Goal: Feedback & Contribution: Contribute content

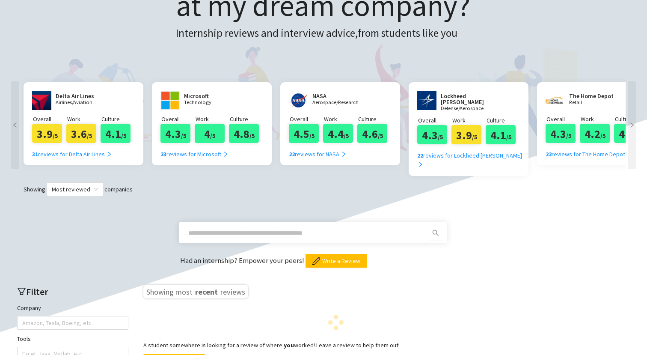
scroll to position [120, 0]
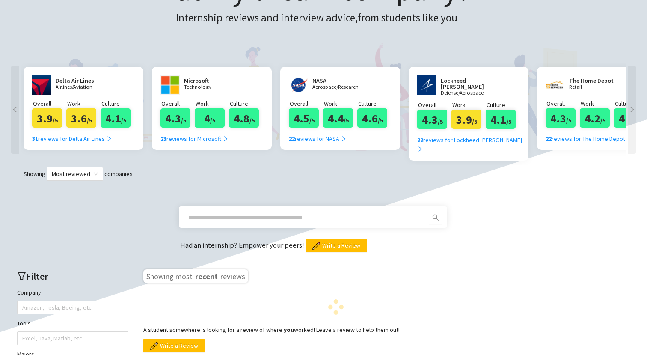
click at [333, 213] on input "text" at bounding box center [302, 217] width 229 height 9
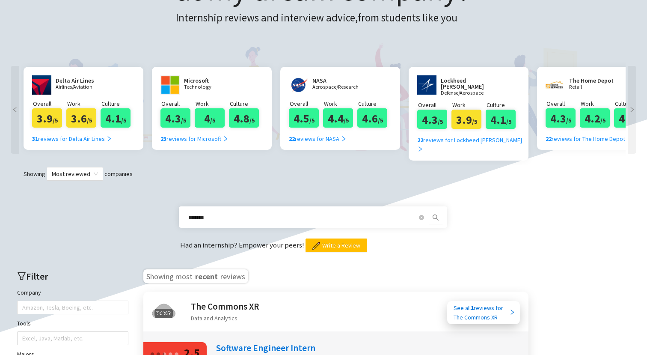
type input "*******"
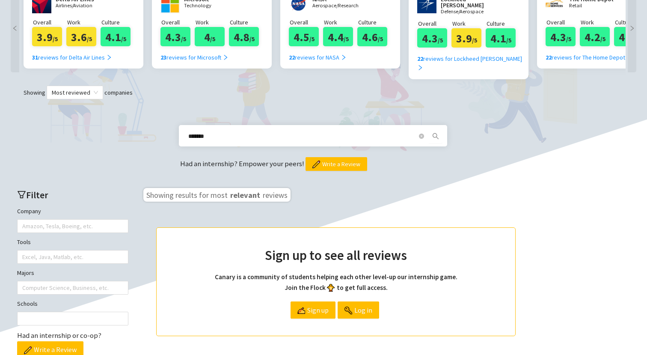
scroll to position [209, 0]
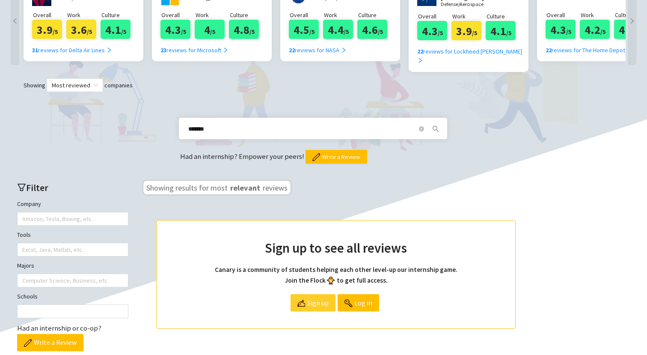
click at [323, 295] on span "Sign up" at bounding box center [317, 303] width 21 height 16
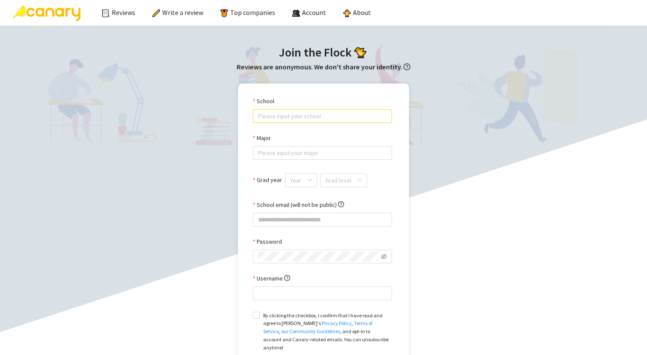
click at [293, 116] on input "School" at bounding box center [322, 116] width 129 height 13
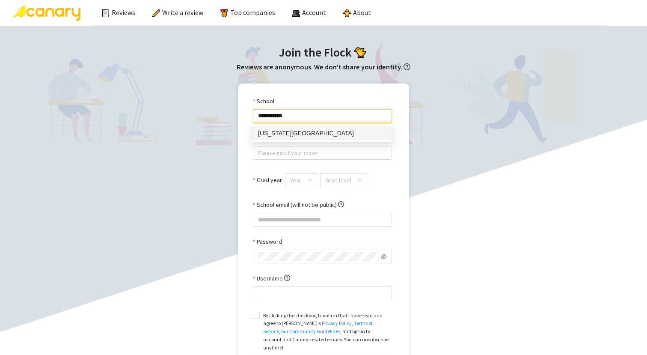
click at [289, 133] on div "[US_STATE][GEOGRAPHIC_DATA]" at bounding box center [322, 132] width 129 height 9
type input "**********"
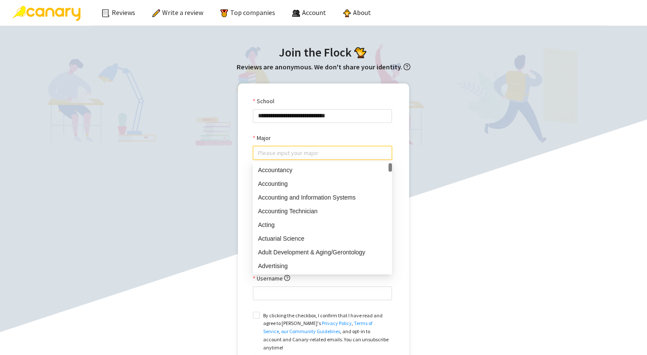
click at [283, 155] on input "Major" at bounding box center [322, 152] width 129 height 13
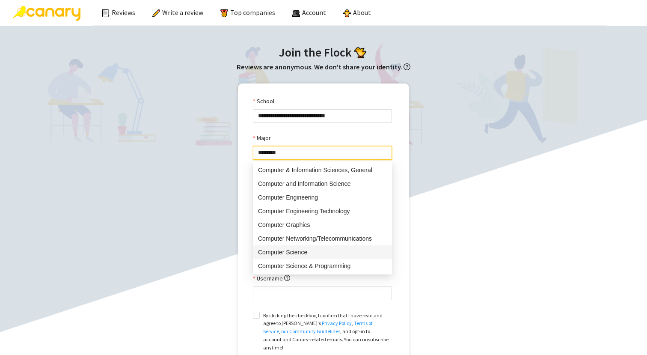
click at [307, 254] on div "Computer Science" at bounding box center [322, 251] width 129 height 9
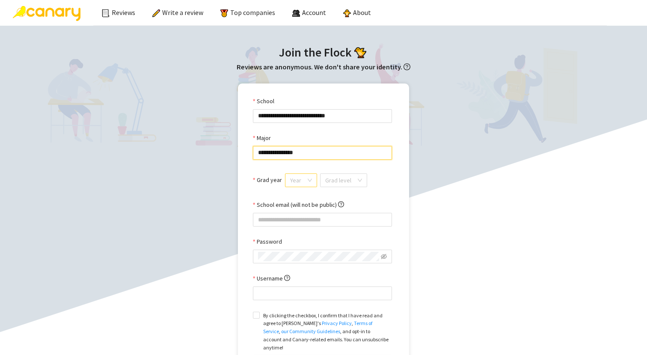
type input "**********"
click at [304, 183] on input "Grad year" at bounding box center [298, 180] width 16 height 13
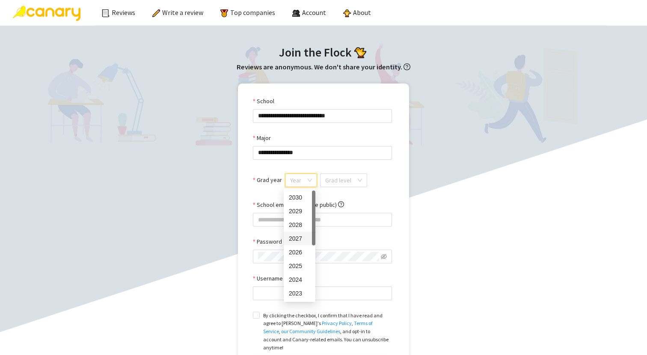
click at [305, 241] on div "2027" at bounding box center [299, 238] width 21 height 9
click at [342, 188] on div "Grad level" at bounding box center [341, 185] width 47 height 21
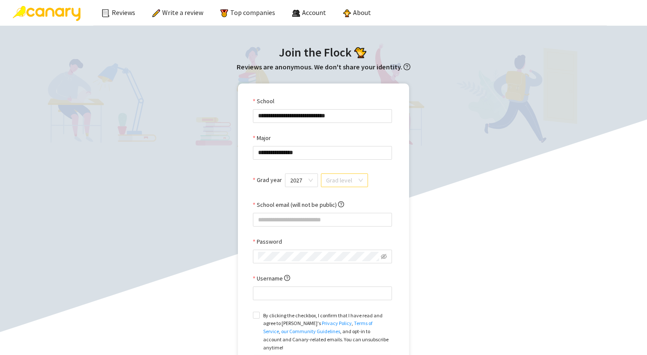
click at [342, 181] on input "search" at bounding box center [341, 180] width 31 height 13
click at [346, 199] on div "Undergrad" at bounding box center [343, 197] width 36 height 9
click at [330, 221] on input "School email (will not be public)" at bounding box center [322, 220] width 139 height 14
type input "**********"
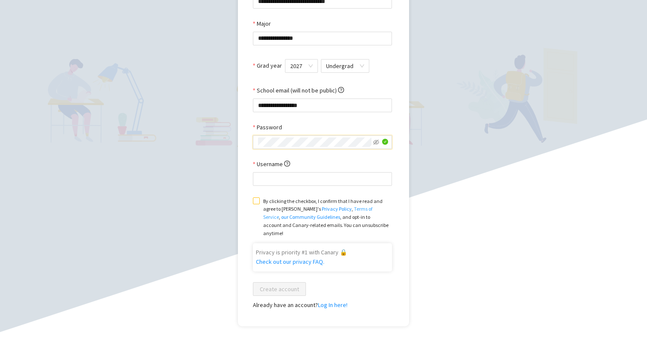
scroll to position [121, 0]
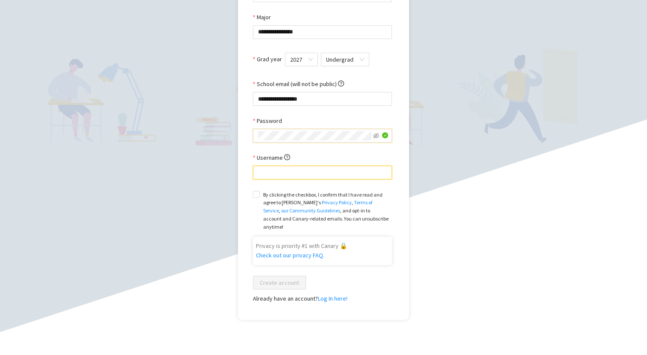
click at [333, 166] on input "Username" at bounding box center [322, 173] width 139 height 14
type input "******"
click at [259, 190] on label "By clicking the checkbox, I confirm that I have read and agree to [PERSON_NAME]…" at bounding box center [322, 211] width 139 height 42
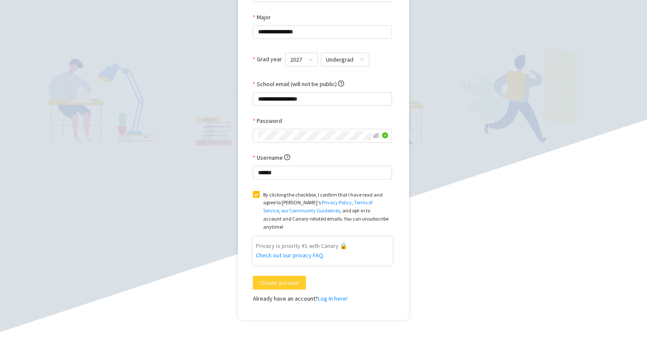
click at [276, 278] on span "Create account" at bounding box center [279, 282] width 39 height 9
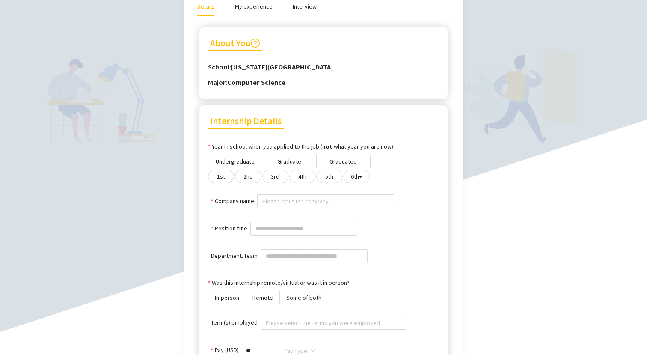
scroll to position [177, 0]
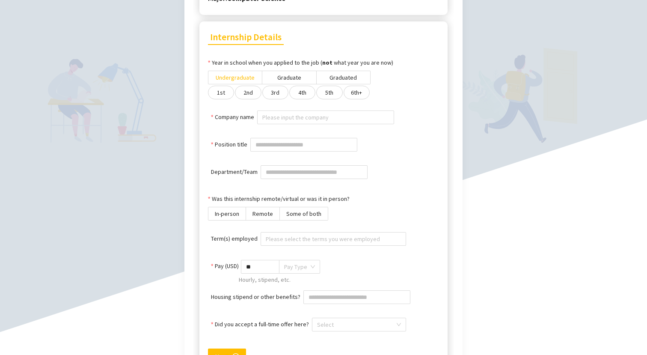
click at [245, 78] on span "Undergraduate" at bounding box center [235, 78] width 39 height 8
click at [268, 95] on label "3rd" at bounding box center [275, 93] width 26 height 14
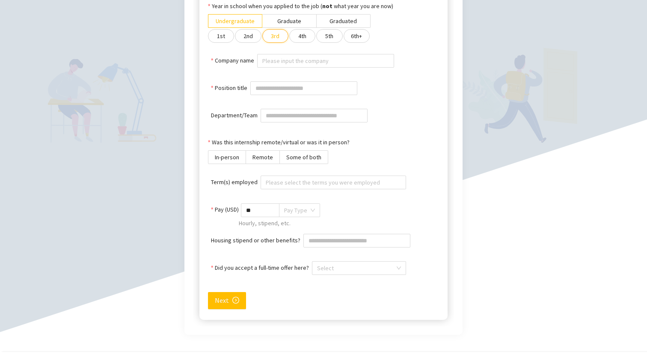
scroll to position [235, 0]
click at [276, 59] on input "Company name" at bounding box center [325, 59] width 127 height 13
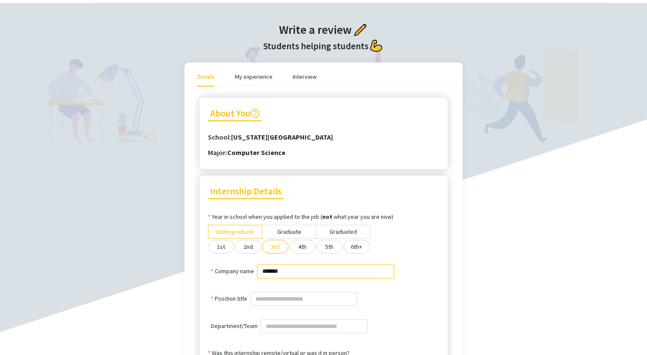
scroll to position [6, 0]
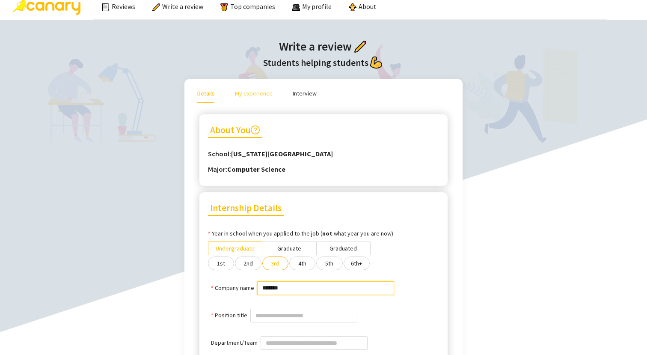
type input "*******"
click at [265, 95] on div "My experience" at bounding box center [254, 93] width 38 height 9
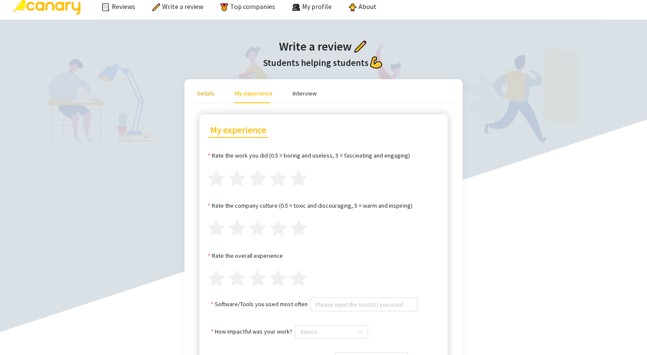
click at [212, 96] on div "Details" at bounding box center [206, 93] width 18 height 9
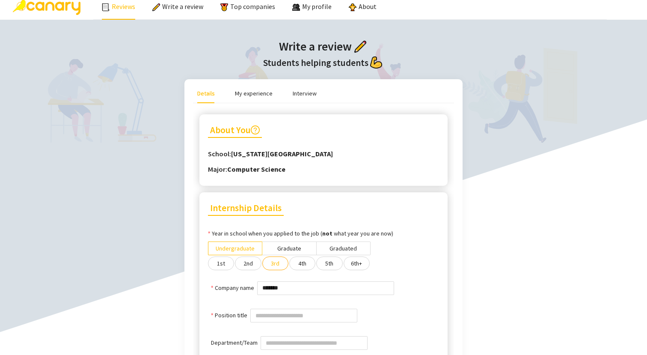
click at [116, 10] on link "Reviews" at bounding box center [118, 6] width 33 height 9
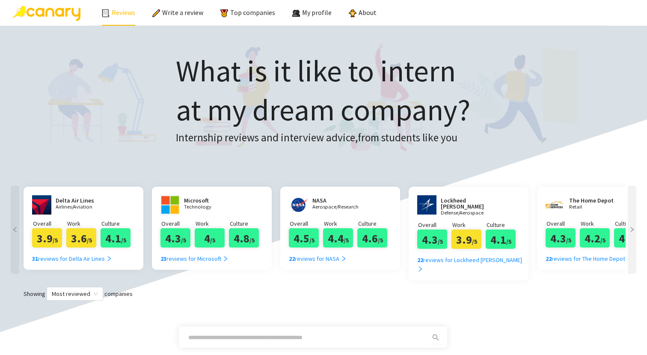
click at [242, 333] on input "text" at bounding box center [302, 337] width 229 height 9
type input "*"
type input "*******"
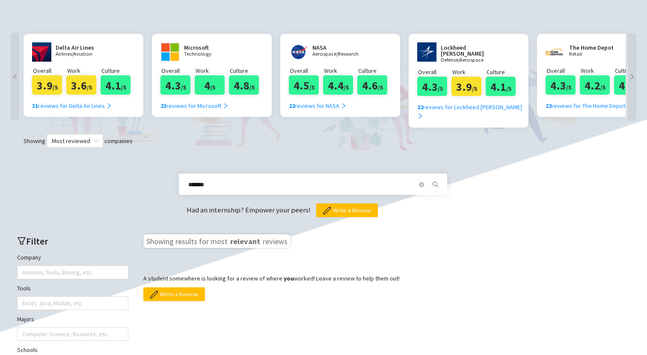
scroll to position [167, 0]
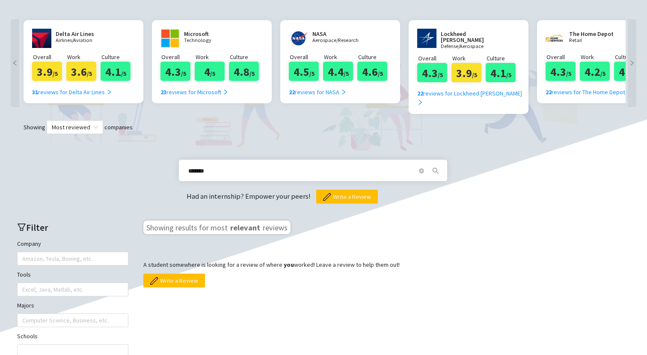
click at [441, 167] on span "search" at bounding box center [435, 170] width 13 height 7
drag, startPoint x: 226, startPoint y: 161, endPoint x: 167, endPoint y: 161, distance: 58.7
click at [167, 161] on div "******* Had an internship? Empower your peers! Write a Review" at bounding box center [324, 168] width 630 height 69
click at [440, 167] on span "search" at bounding box center [435, 170] width 13 height 7
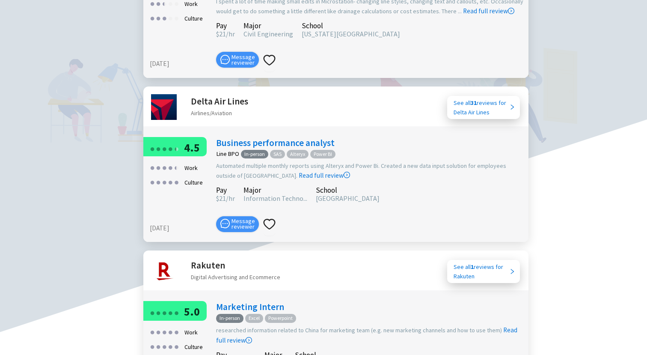
scroll to position [633, 0]
